Goal: Information Seeking & Learning: Find specific fact

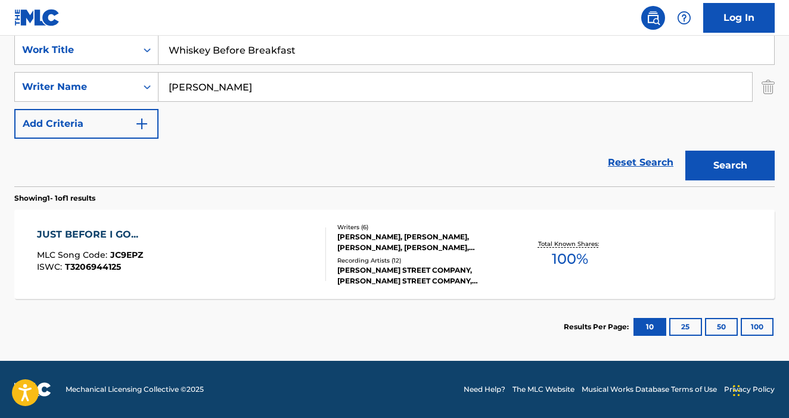
click at [283, 49] on input "Whiskey Before Breakfast" at bounding box center [465, 50] width 615 height 29
type input "F"
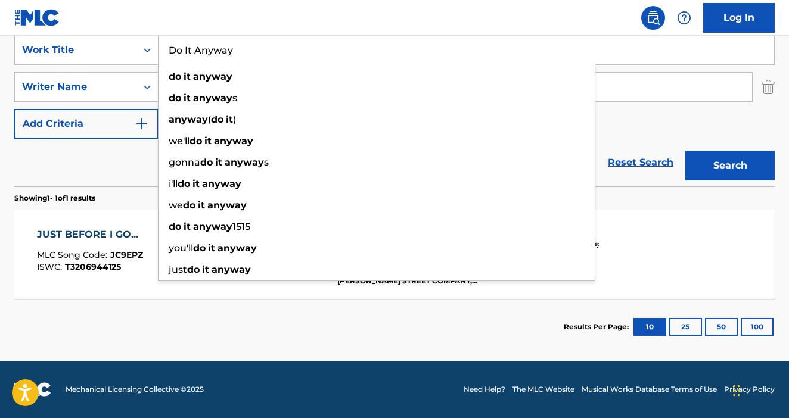
type input "Do It Anyway"
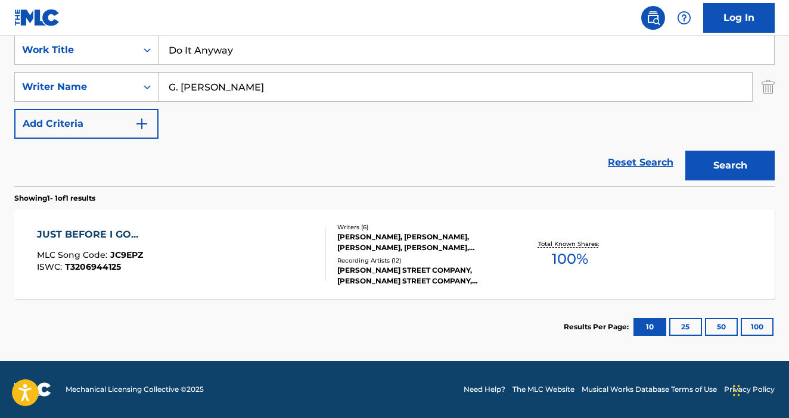
click at [685, 151] on button "Search" at bounding box center [729, 166] width 89 height 30
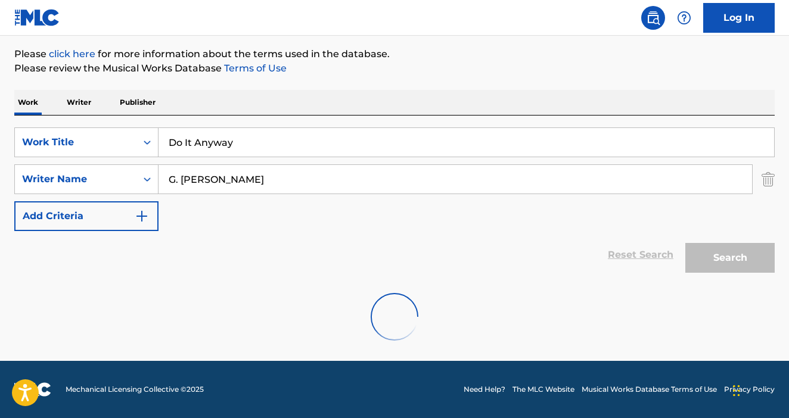
scroll to position [99, 0]
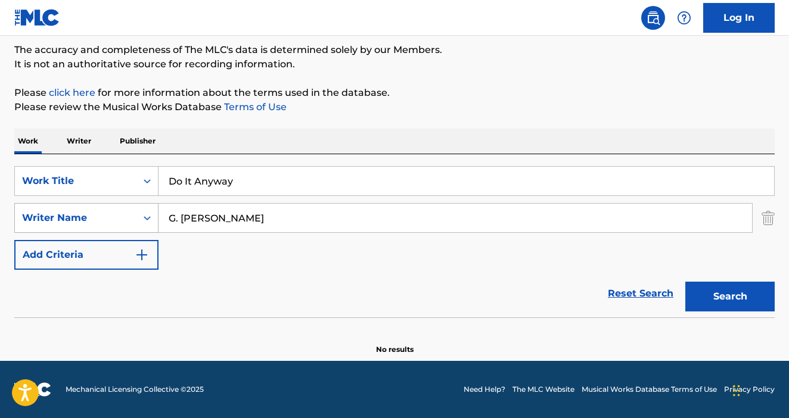
drag, startPoint x: 208, startPoint y: 220, endPoint x: 138, endPoint y: 219, distance: 69.7
click at [138, 219] on div "SearchWithCriteriaca3d32f7-7b05-41c4-aef6-4613cc0c81f1 Writer Name G. [PERSON_N…" at bounding box center [394, 218] width 760 height 30
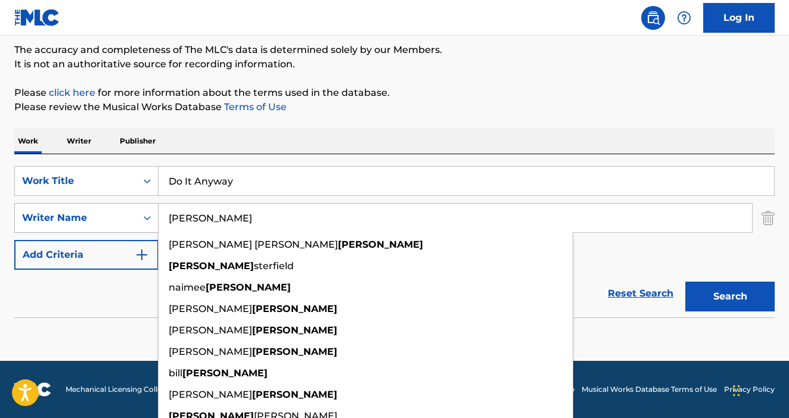
type input "[PERSON_NAME]"
click at [685, 282] on button "Search" at bounding box center [729, 297] width 89 height 30
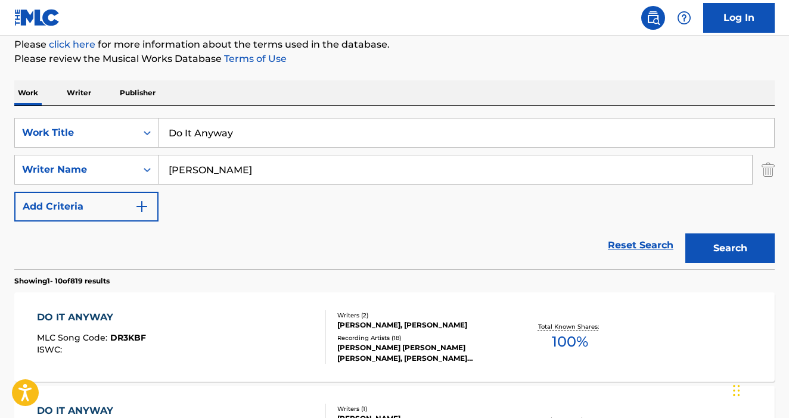
scroll to position [149, 0]
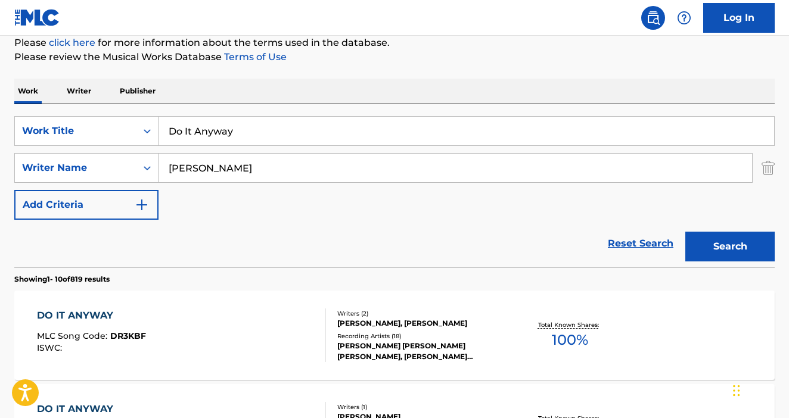
click at [385, 344] on div "[PERSON_NAME] [PERSON_NAME] [PERSON_NAME], [PERSON_NAME] [PERSON_NAME] [PERSON_…" at bounding box center [421, 351] width 169 height 21
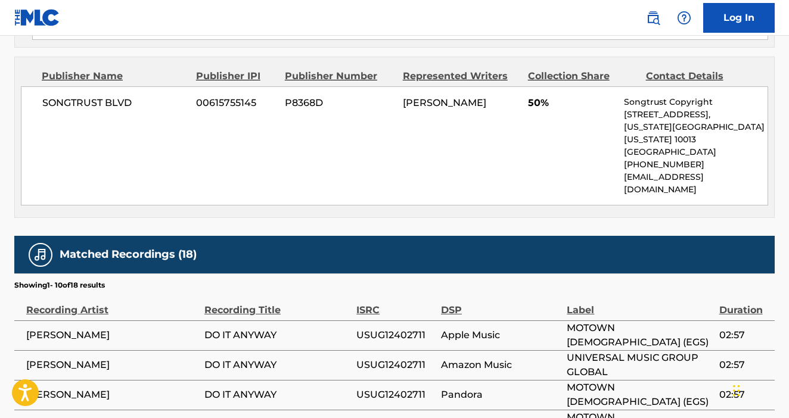
scroll to position [814, 0]
